Goal: Transaction & Acquisition: Purchase product/service

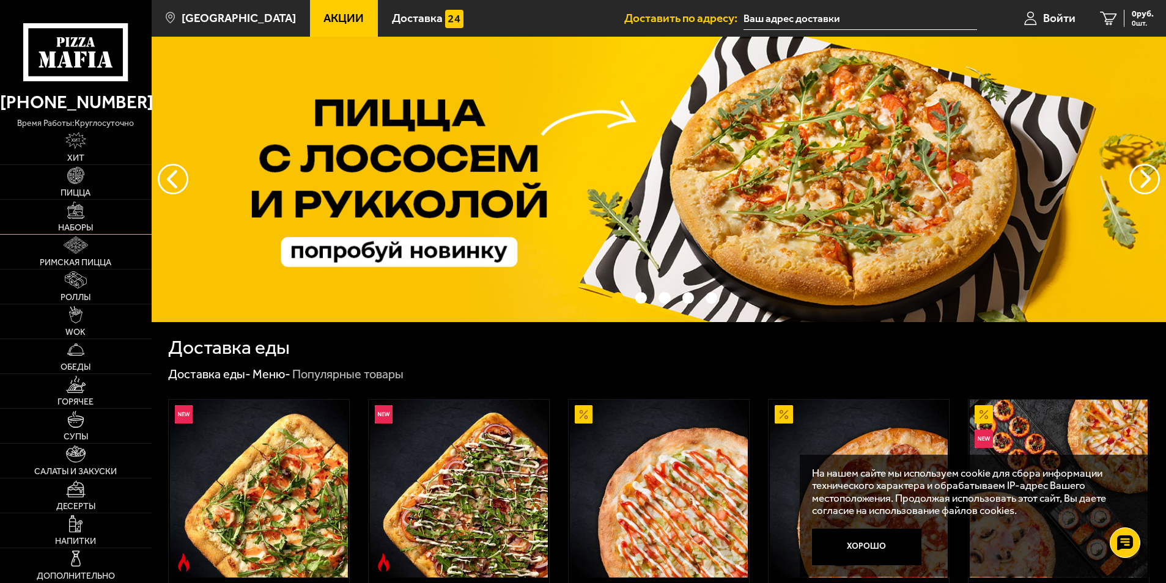
click at [94, 210] on link "Наборы" at bounding box center [76, 217] width 152 height 34
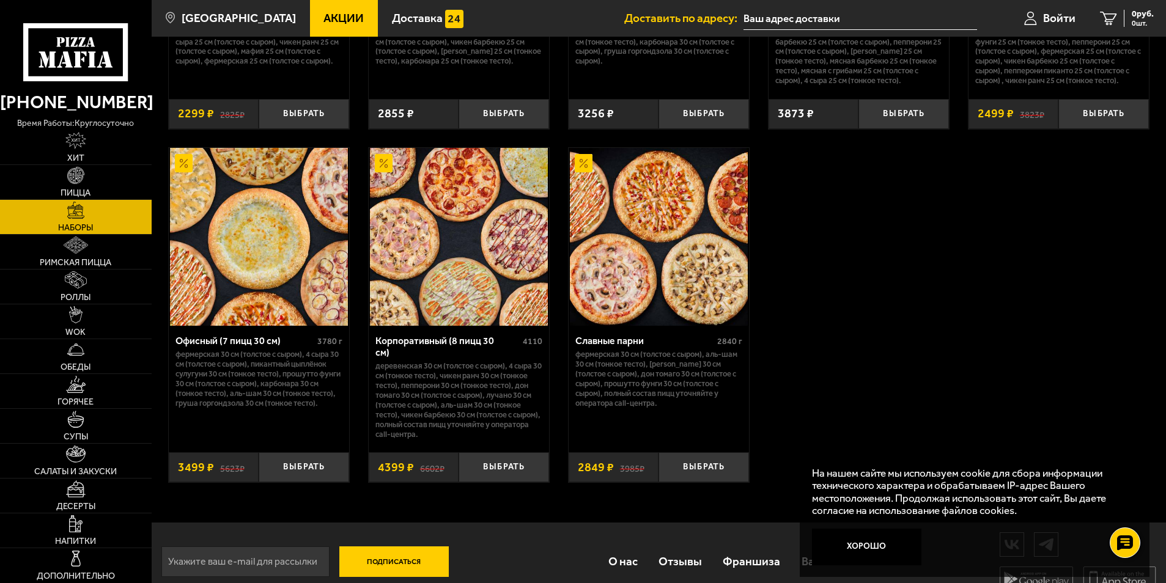
scroll to position [1855, 0]
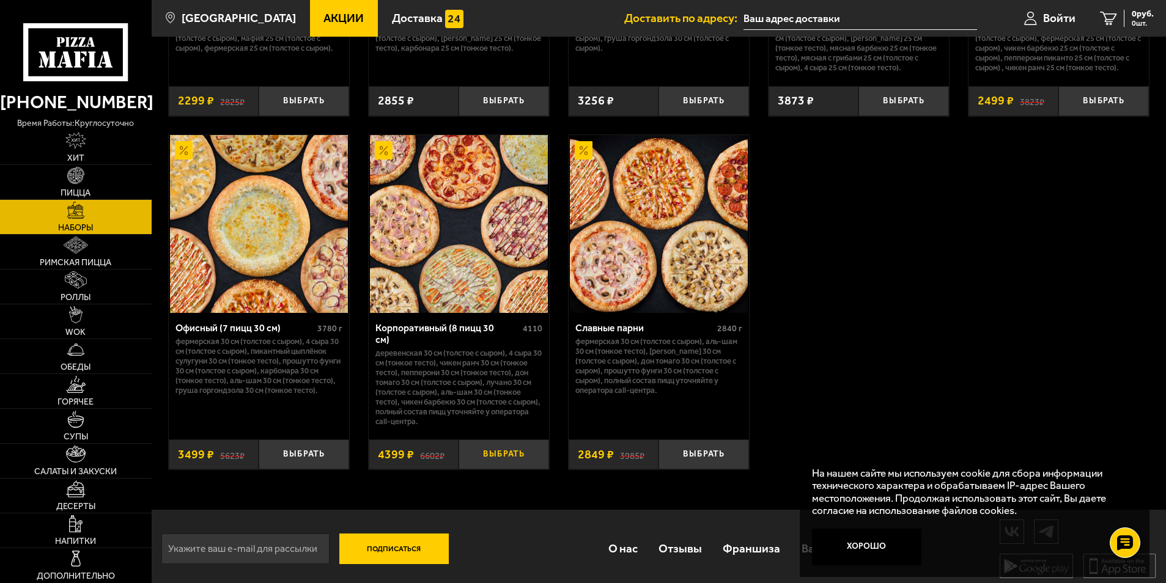
click at [493, 446] on button "Выбрать" at bounding box center [503, 455] width 90 height 30
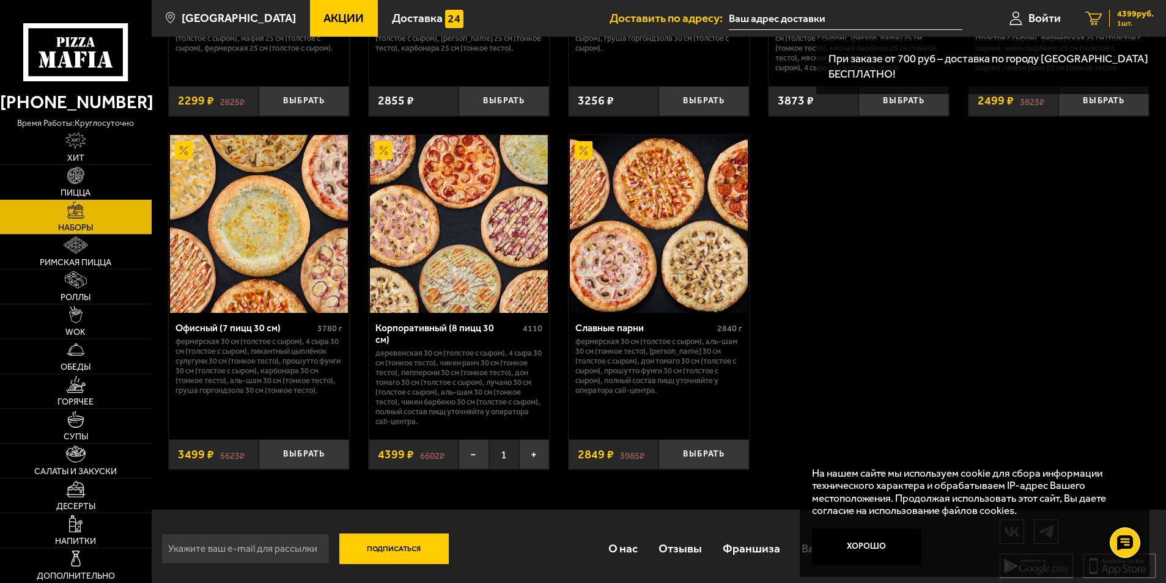
click at [1116, 26] on div "4399 руб. 1 шт." at bounding box center [1131, 18] width 45 height 17
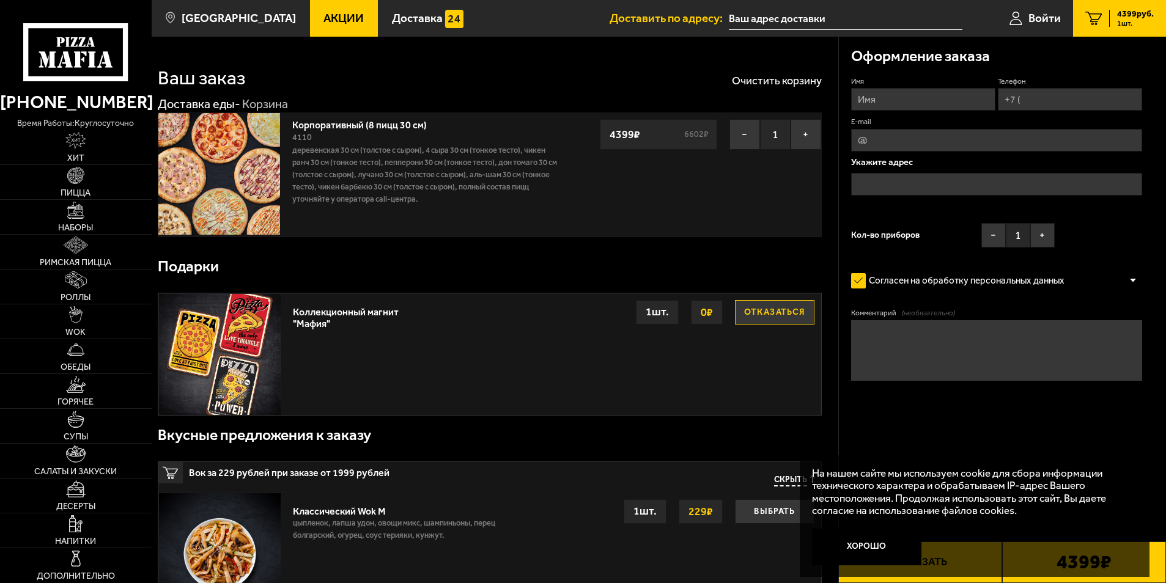
click at [319, 25] on link "Акции" at bounding box center [344, 18] width 68 height 37
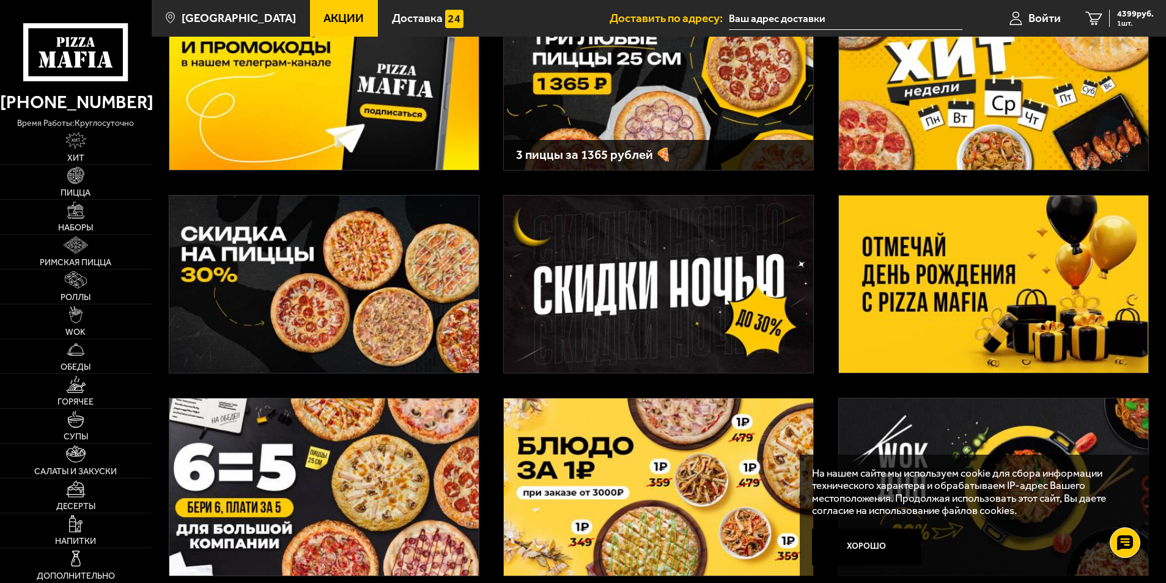
click at [1007, 239] on img at bounding box center [993, 284] width 309 height 177
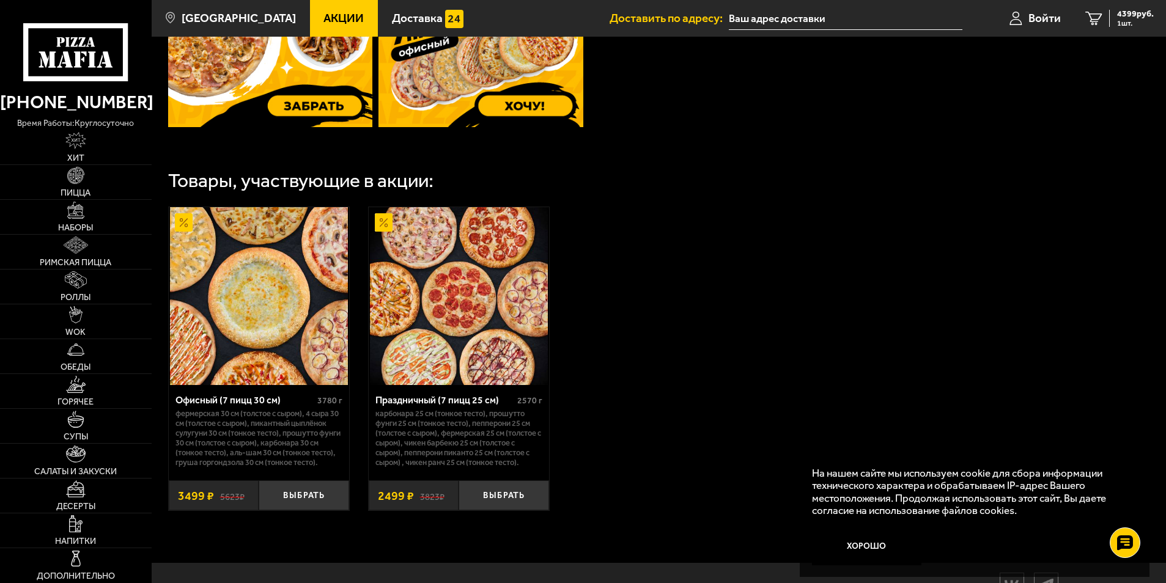
scroll to position [645, 0]
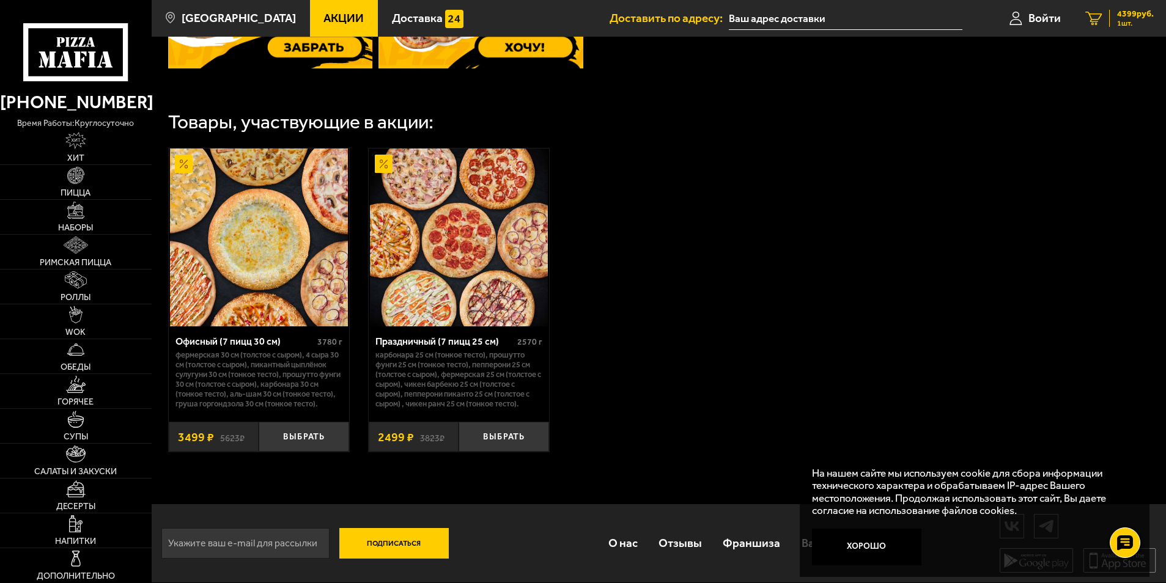
click at [1103, 17] on link "1 4399 руб. 1 шт." at bounding box center [1119, 18] width 93 height 37
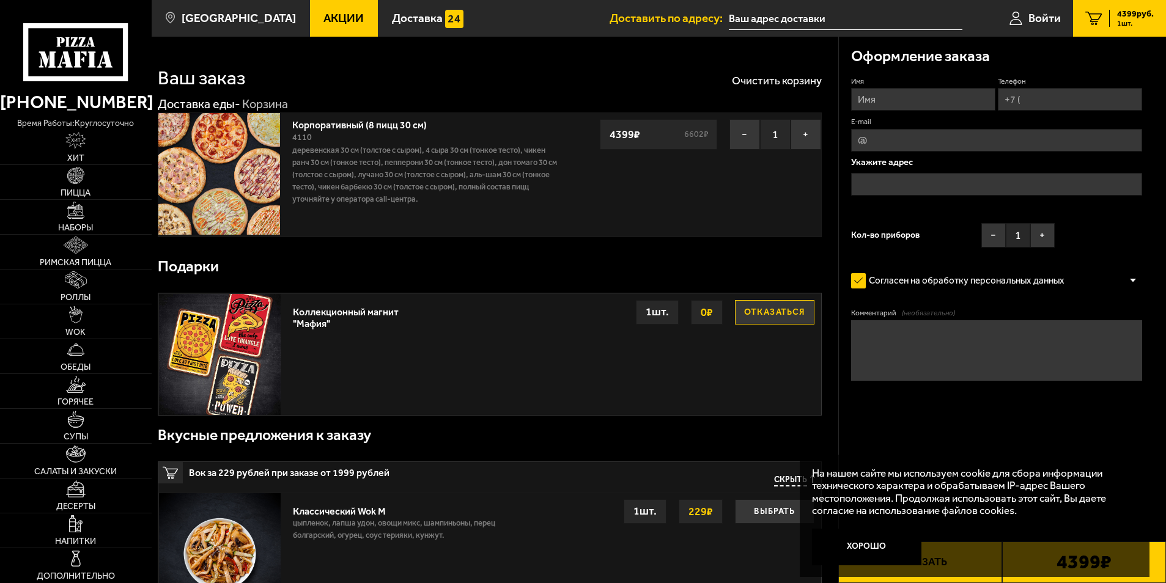
click at [213, 201] on img at bounding box center [219, 174] width 122 height 122
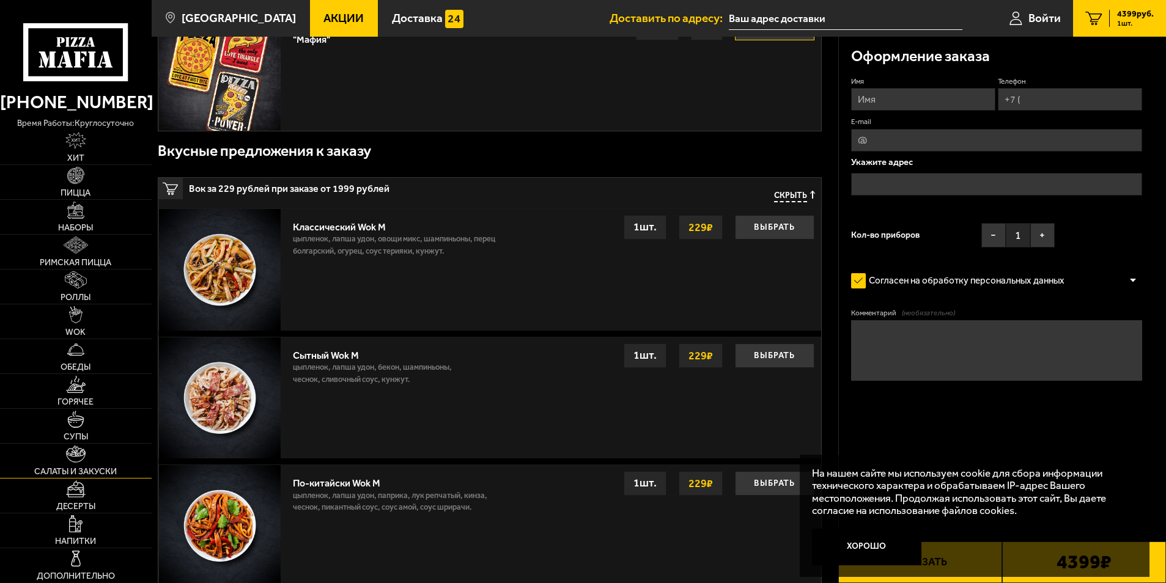
scroll to position [306, 0]
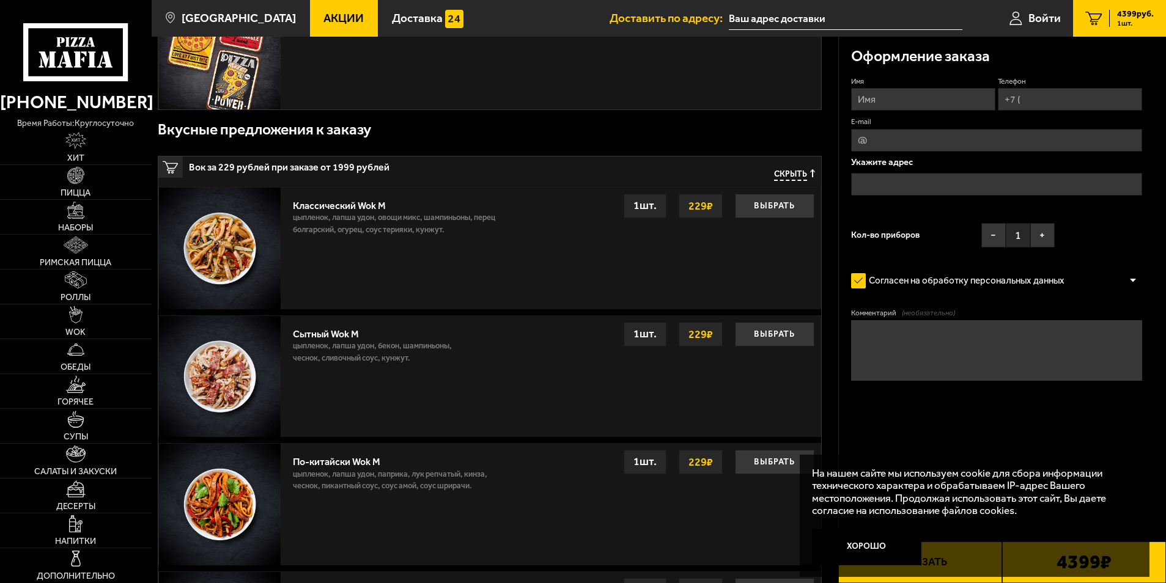
click at [323, 18] on span "Акции" at bounding box center [343, 18] width 40 height 12
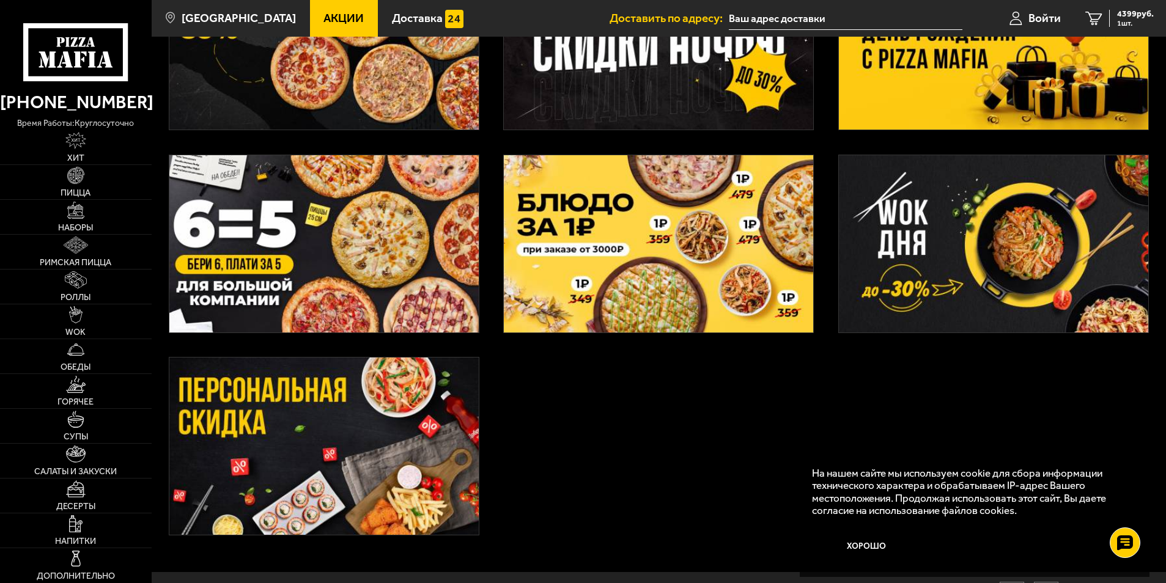
scroll to position [367, 0]
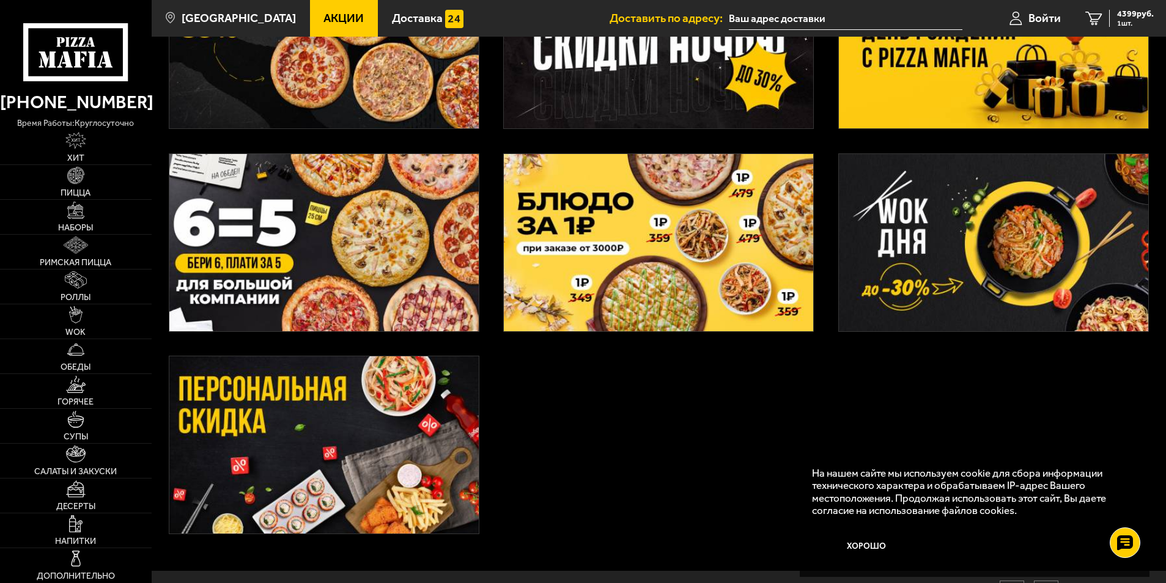
click at [1028, 101] on img at bounding box center [993, 39] width 309 height 177
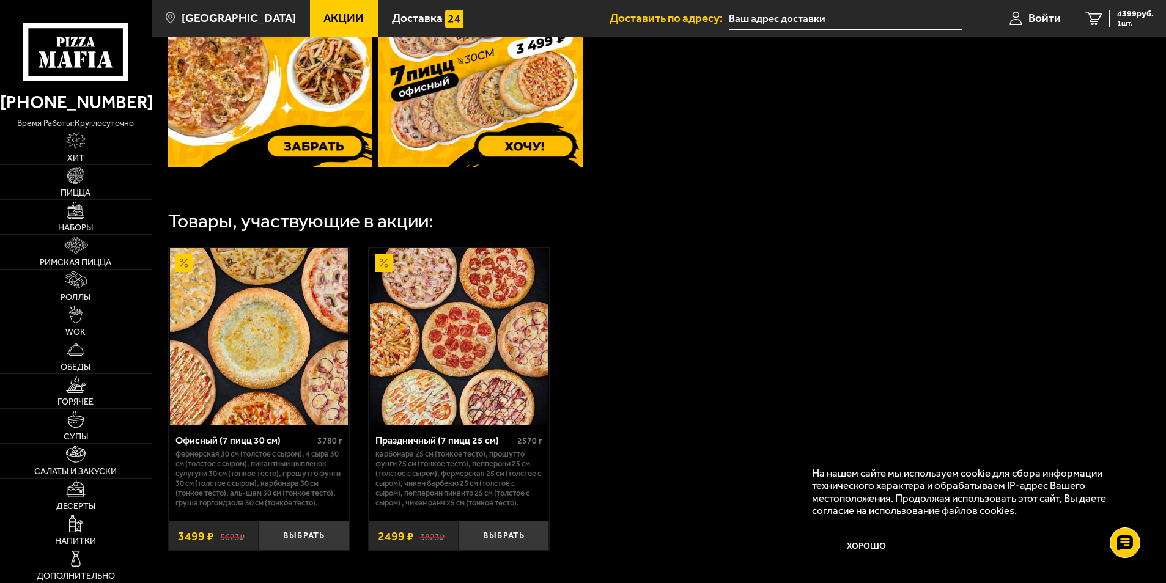
scroll to position [367, 0]
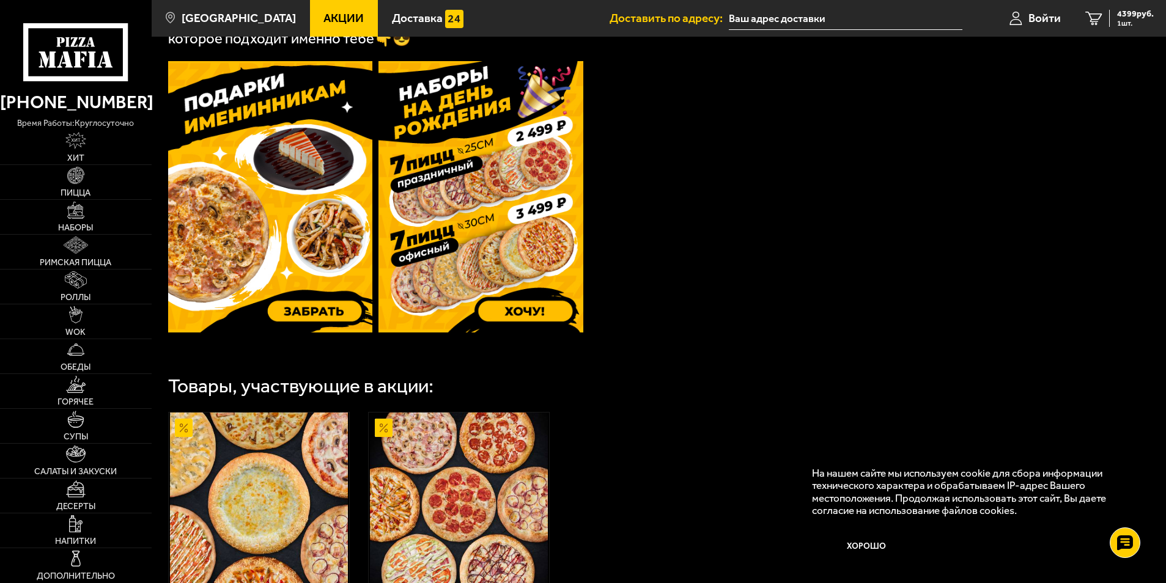
click at [333, 298] on img at bounding box center [270, 196] width 205 height 271
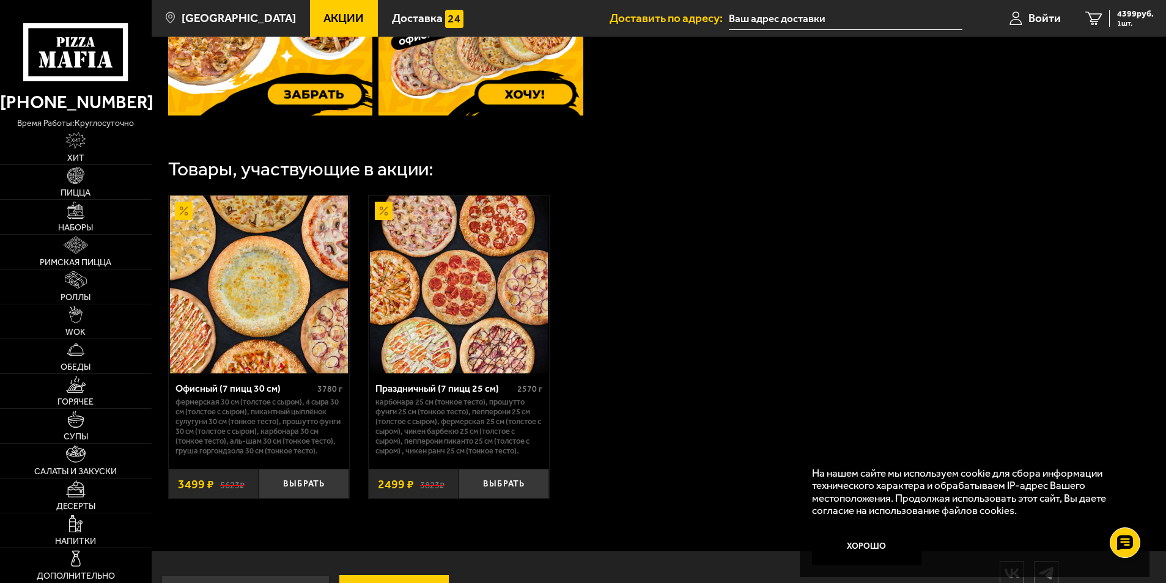
scroll to position [611, 0]
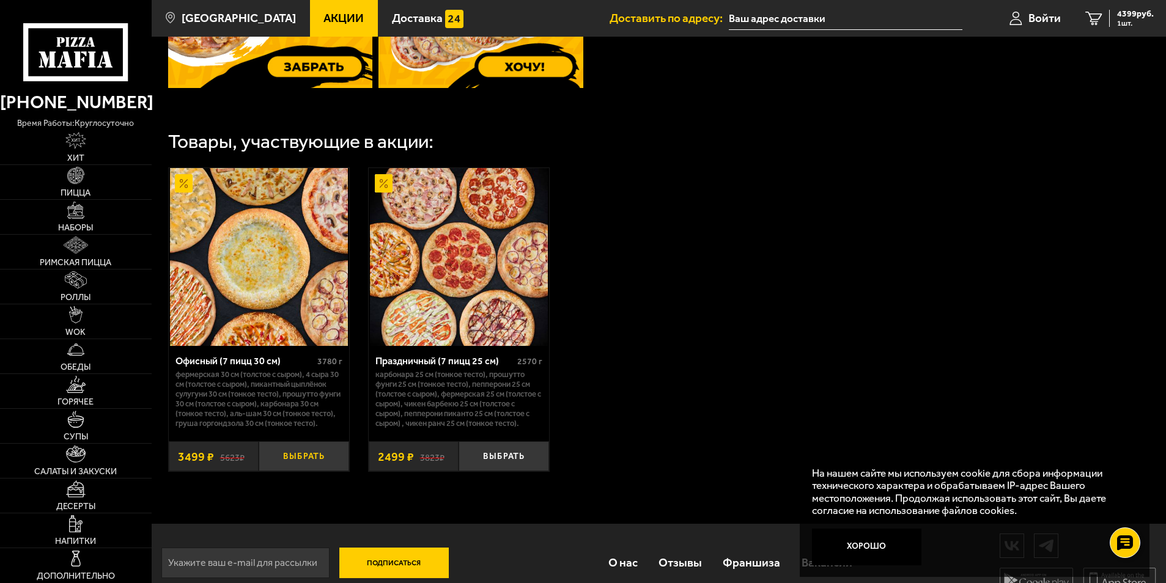
click at [290, 471] on button "Выбрать" at bounding box center [304, 456] width 90 height 30
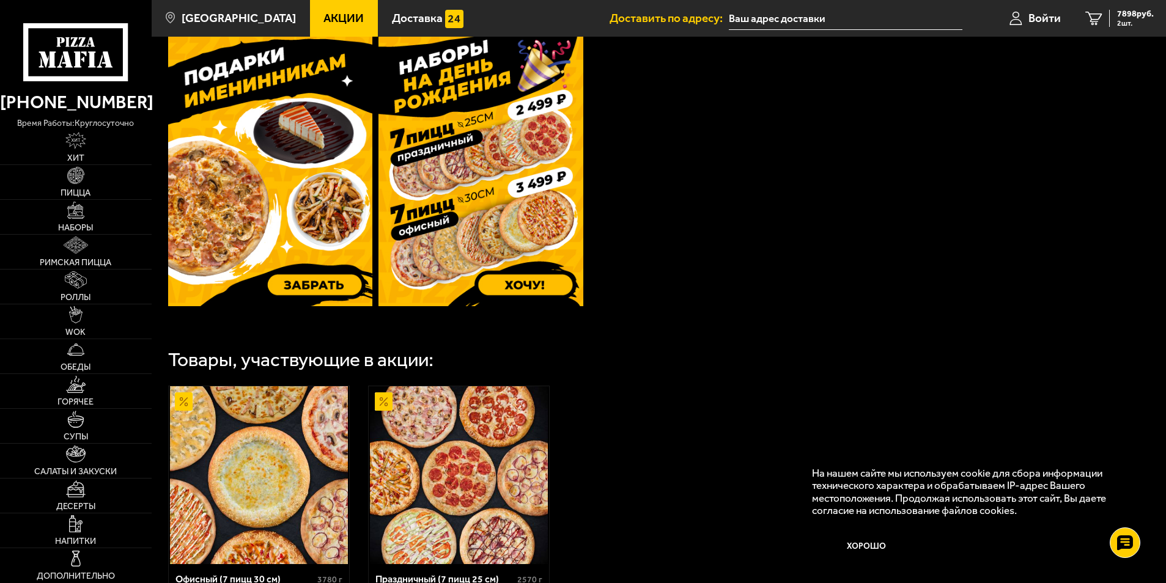
scroll to position [245, 0]
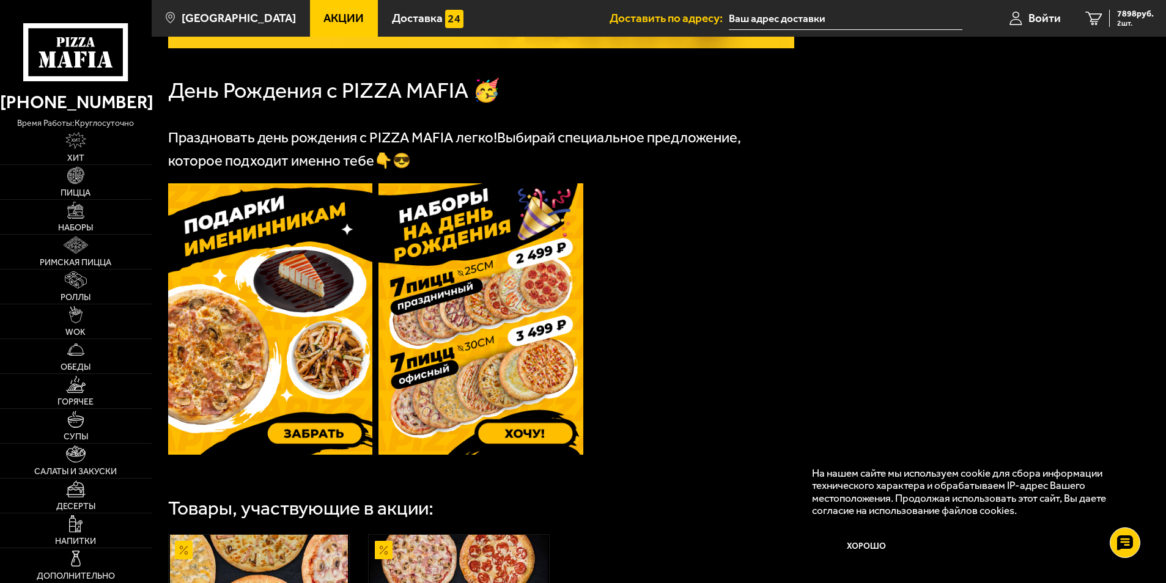
click at [301, 248] on img at bounding box center [270, 318] width 205 height 271
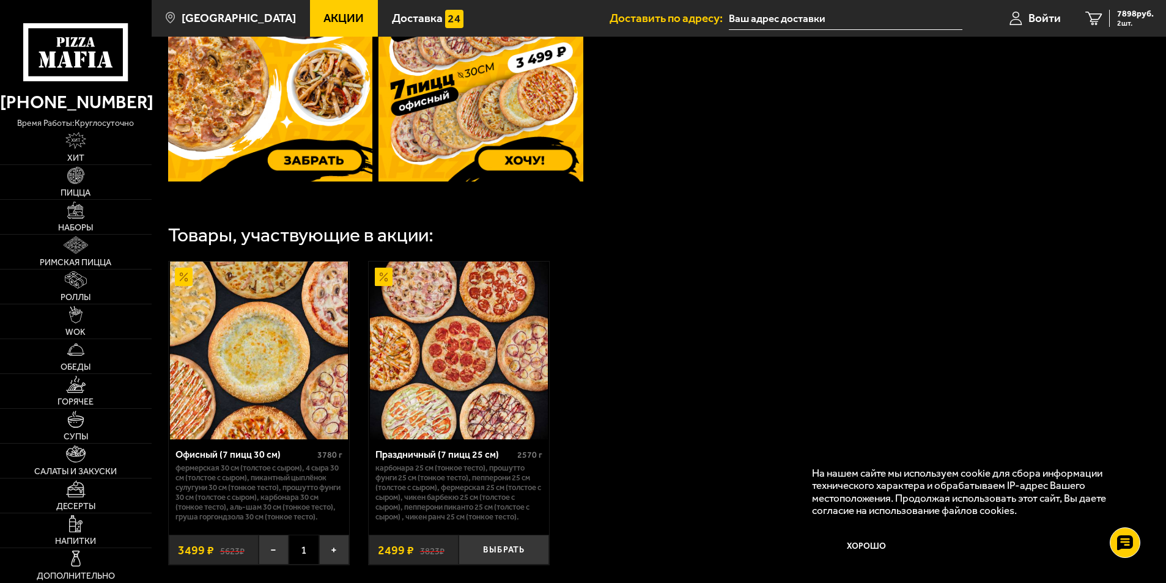
scroll to position [339, 0]
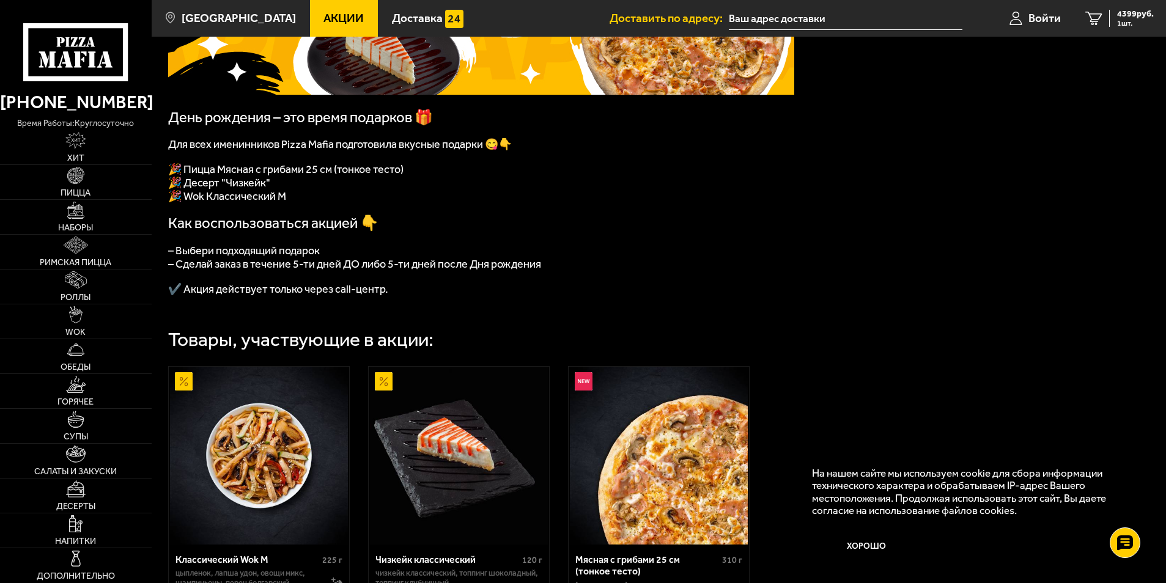
scroll to position [167, 0]
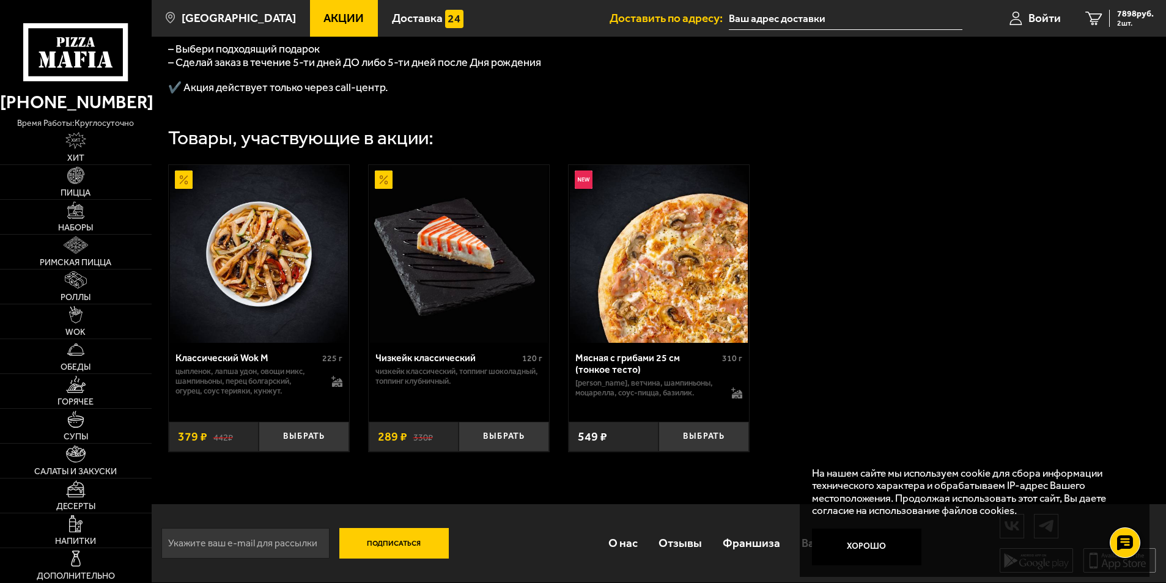
scroll to position [412, 0]
click at [726, 435] on button "Выбрать" at bounding box center [703, 437] width 90 height 30
click at [1111, 20] on div "8447 руб. 3 шт." at bounding box center [1131, 18] width 45 height 17
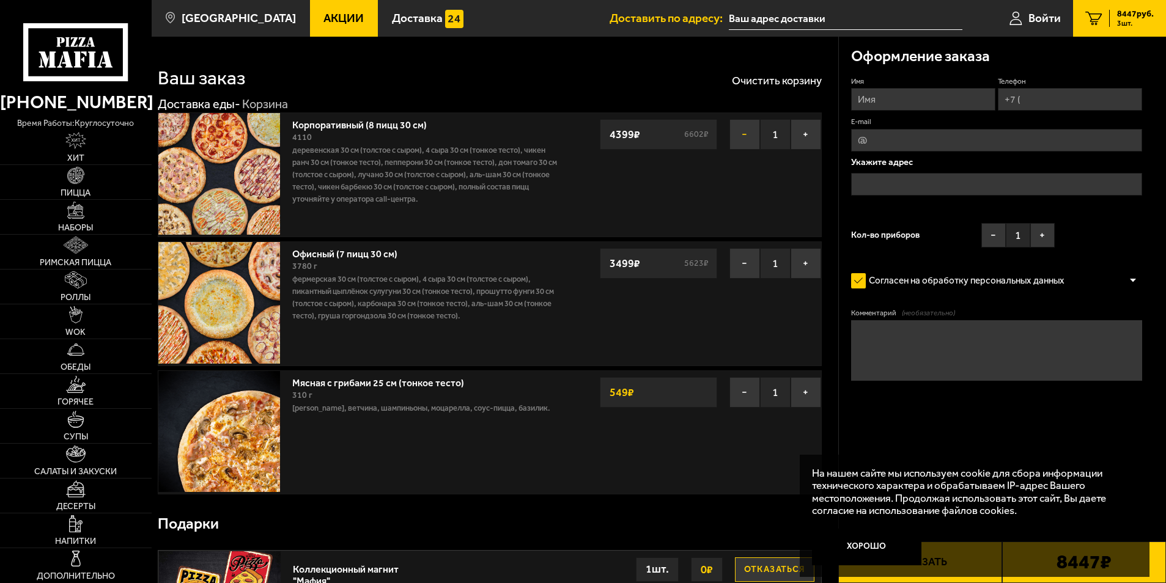
click at [753, 130] on button "−" at bounding box center [744, 134] width 31 height 31
